Goal: Navigation & Orientation: Find specific page/section

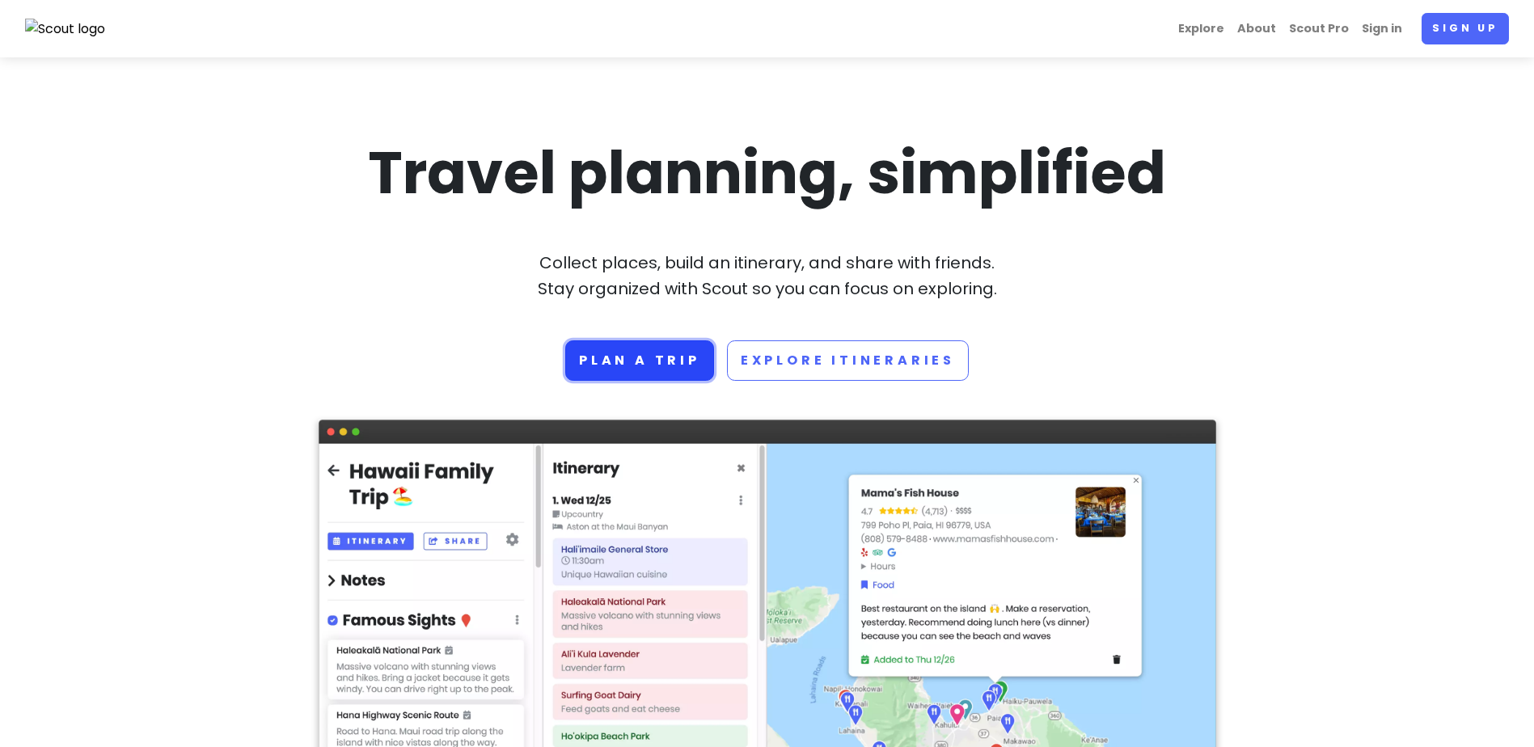
click at [645, 373] on link "Plan a trip" at bounding box center [639, 361] width 149 height 40
click at [839, 337] on div "Travel planning, simplified Collect places, build an itinerary, and share with …" at bounding box center [768, 258] width 898 height 246
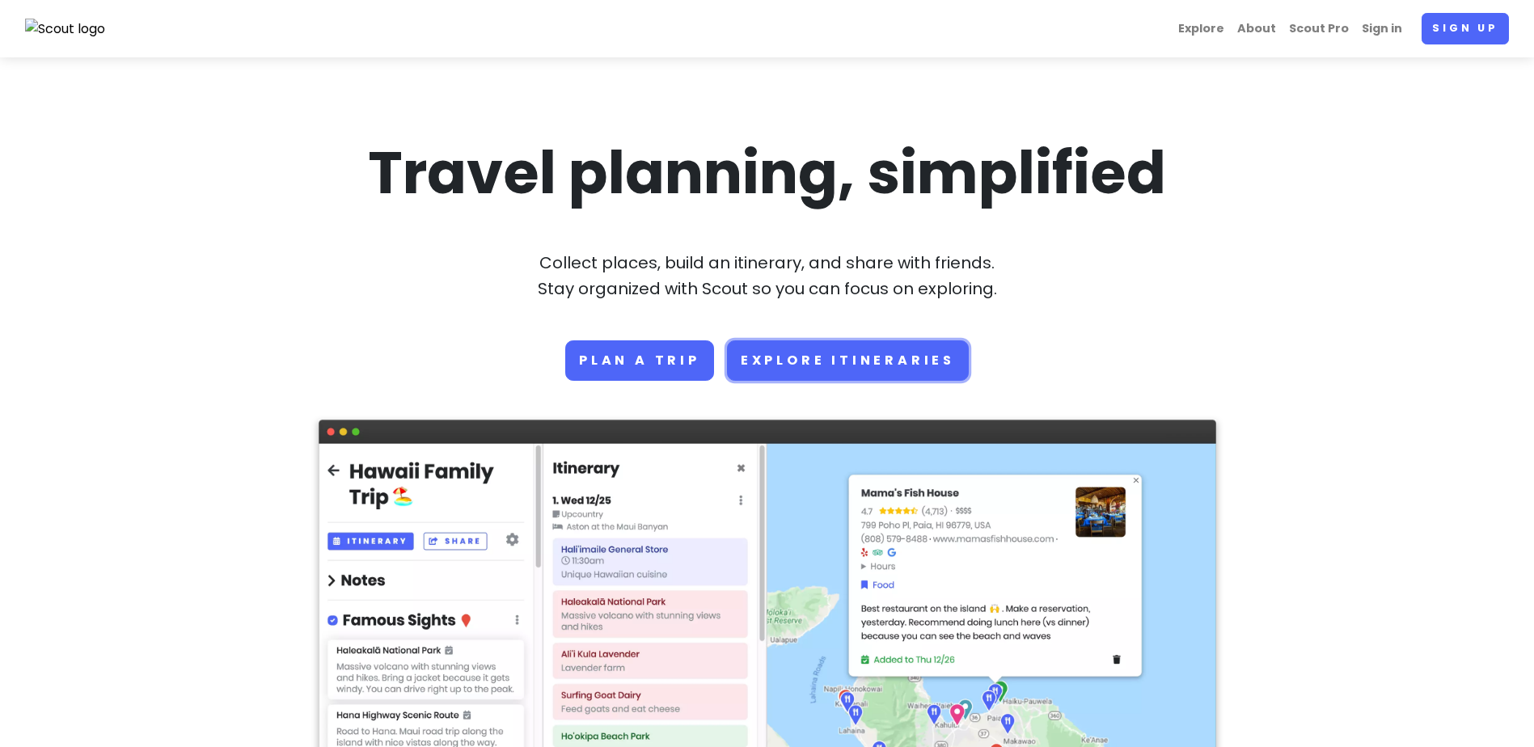
click at [839, 358] on link "Explore Itineraries" at bounding box center [848, 361] width 242 height 40
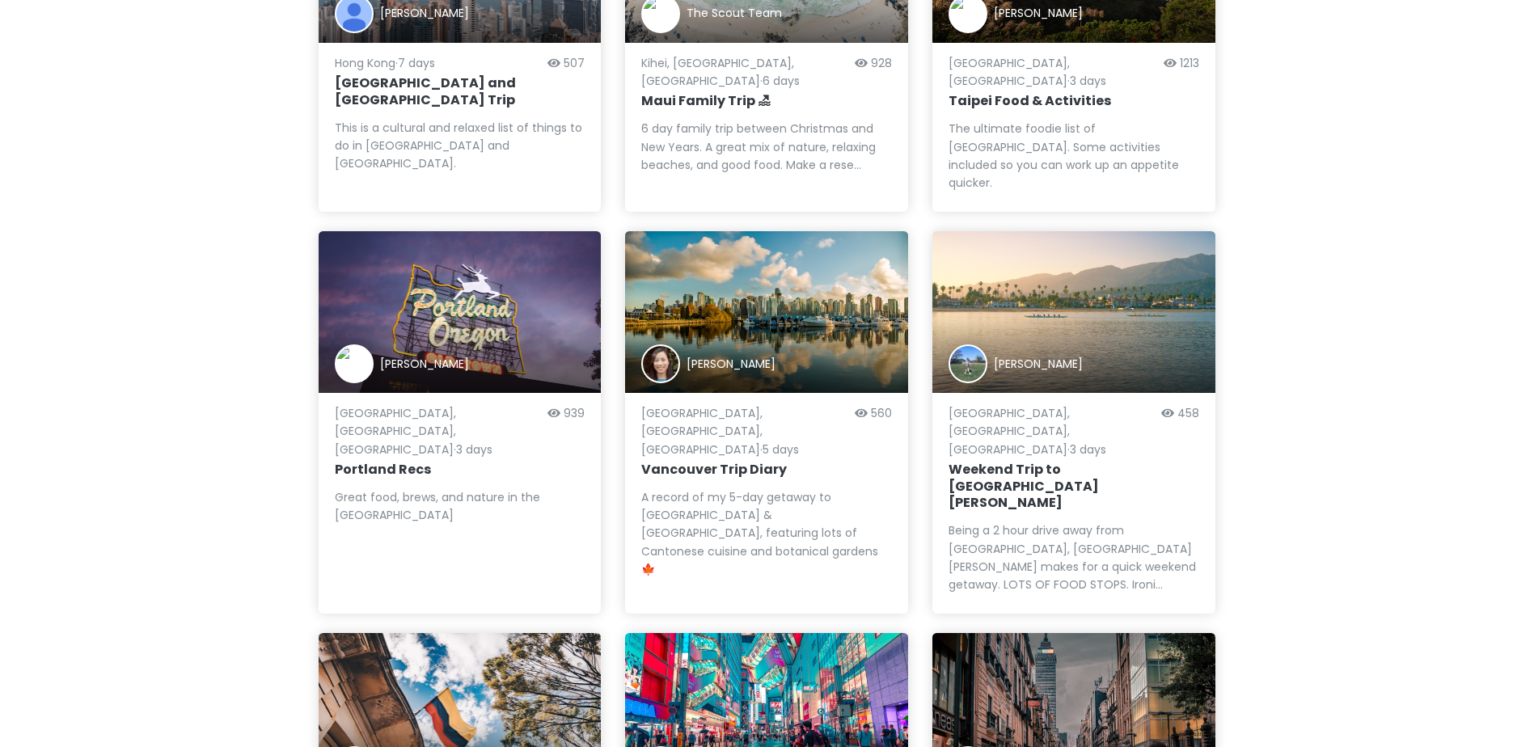
scroll to position [1411, 0]
